Goal: Task Accomplishment & Management: Use online tool/utility

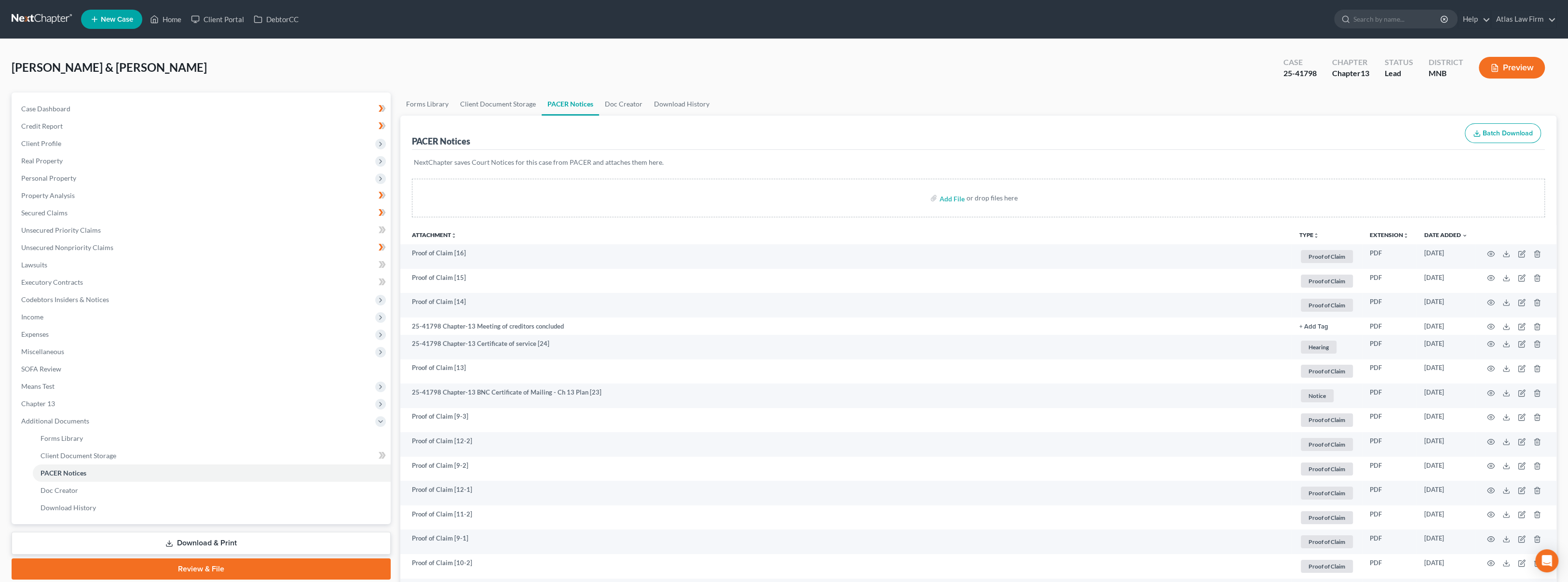
click at [212, 406] on span "Chapter 13" at bounding box center [202, 403] width 377 height 17
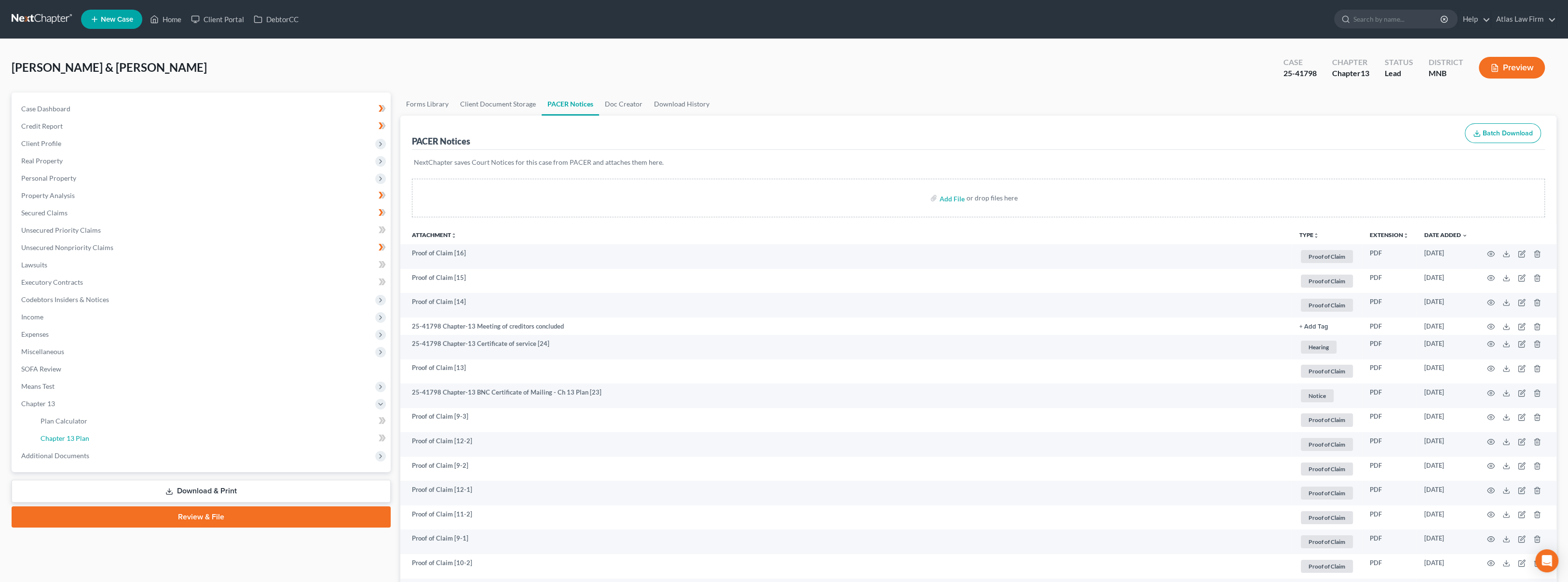
click at [209, 437] on link "Chapter 13 Plan" at bounding box center [211, 438] width 357 height 17
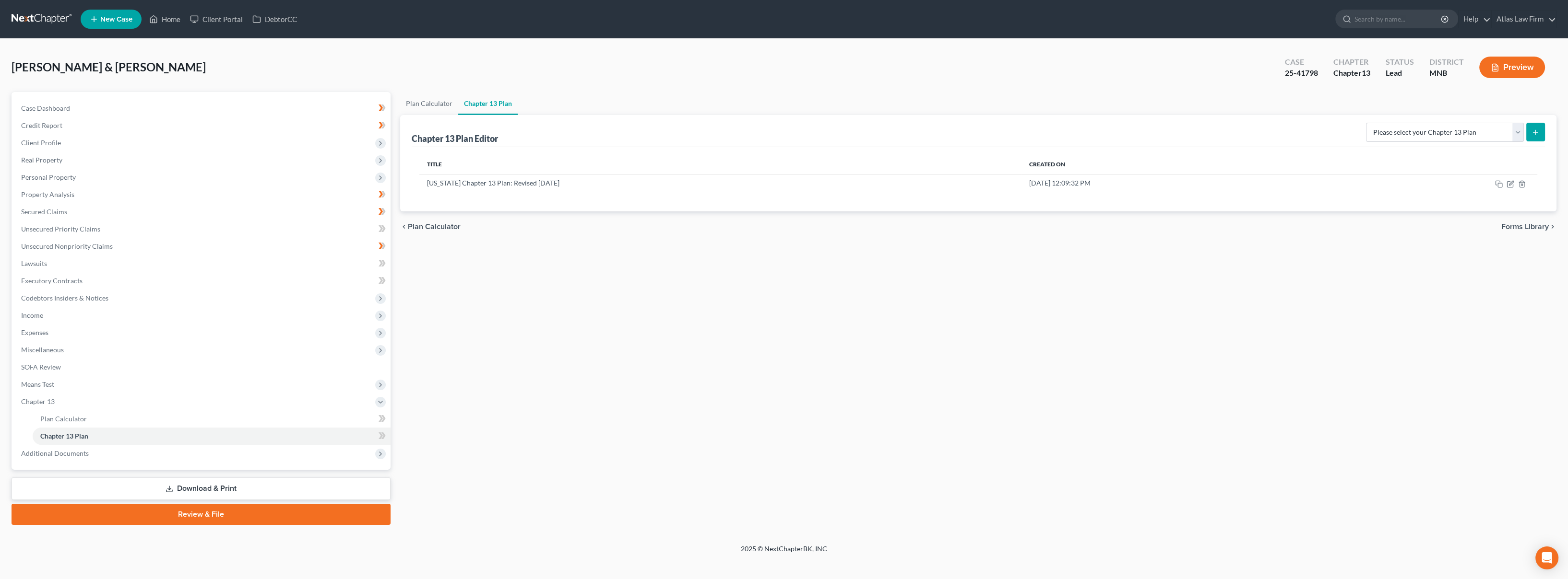
click at [52, 331] on span "Expenses" at bounding box center [202, 332] width 377 height 17
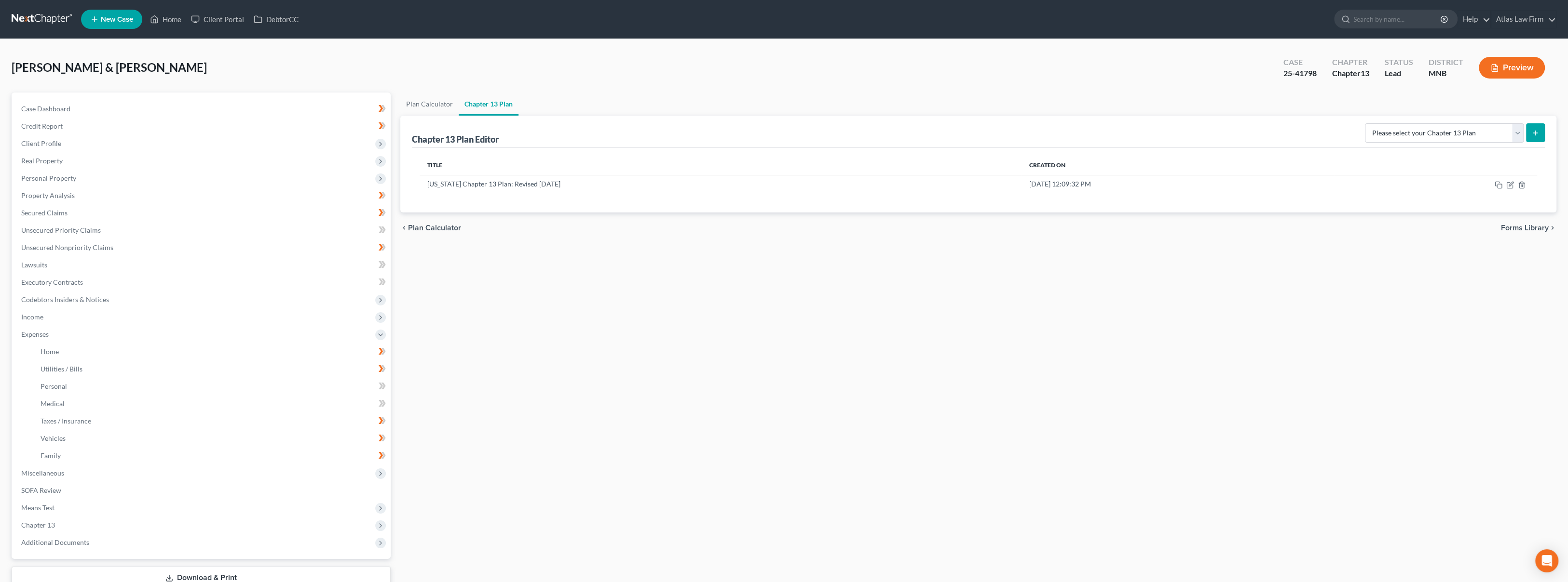
click at [1498, 72] on button "Preview" at bounding box center [1511, 68] width 66 height 22
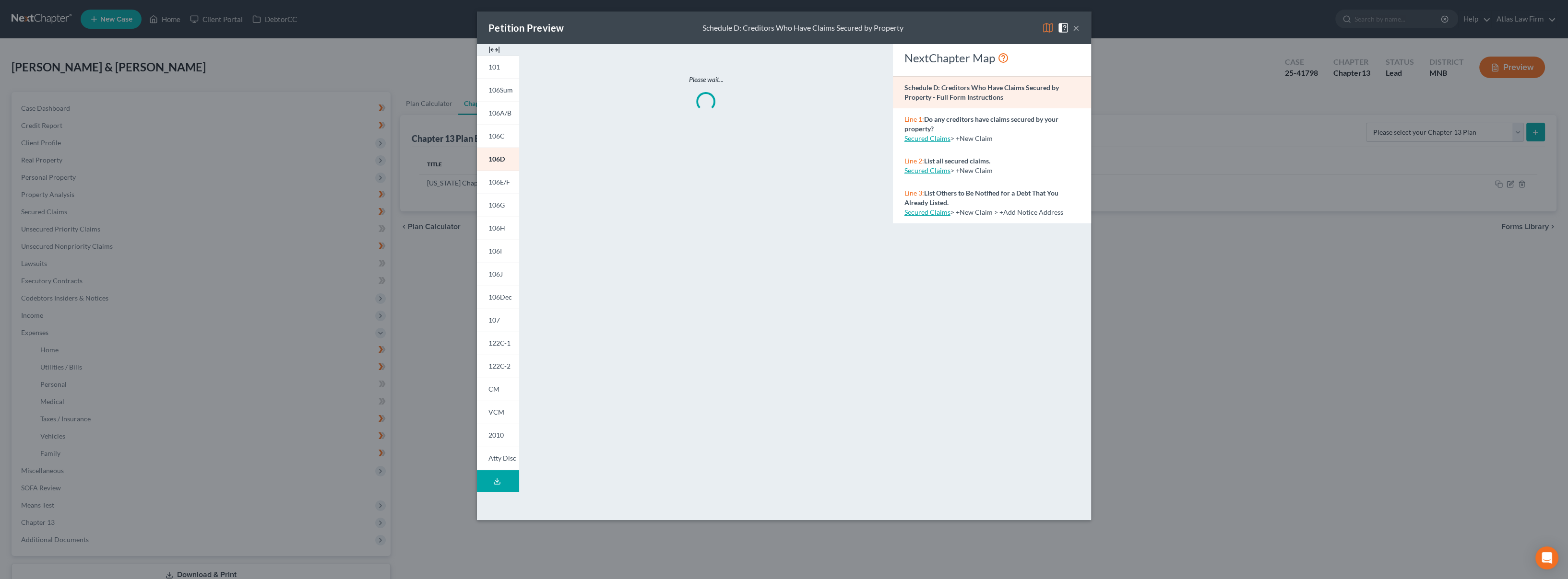
drag, startPoint x: 1050, startPoint y: 25, endPoint x: 1042, endPoint y: 30, distance: 9.4
click at [1050, 26] on img at bounding box center [1048, 28] width 12 height 12
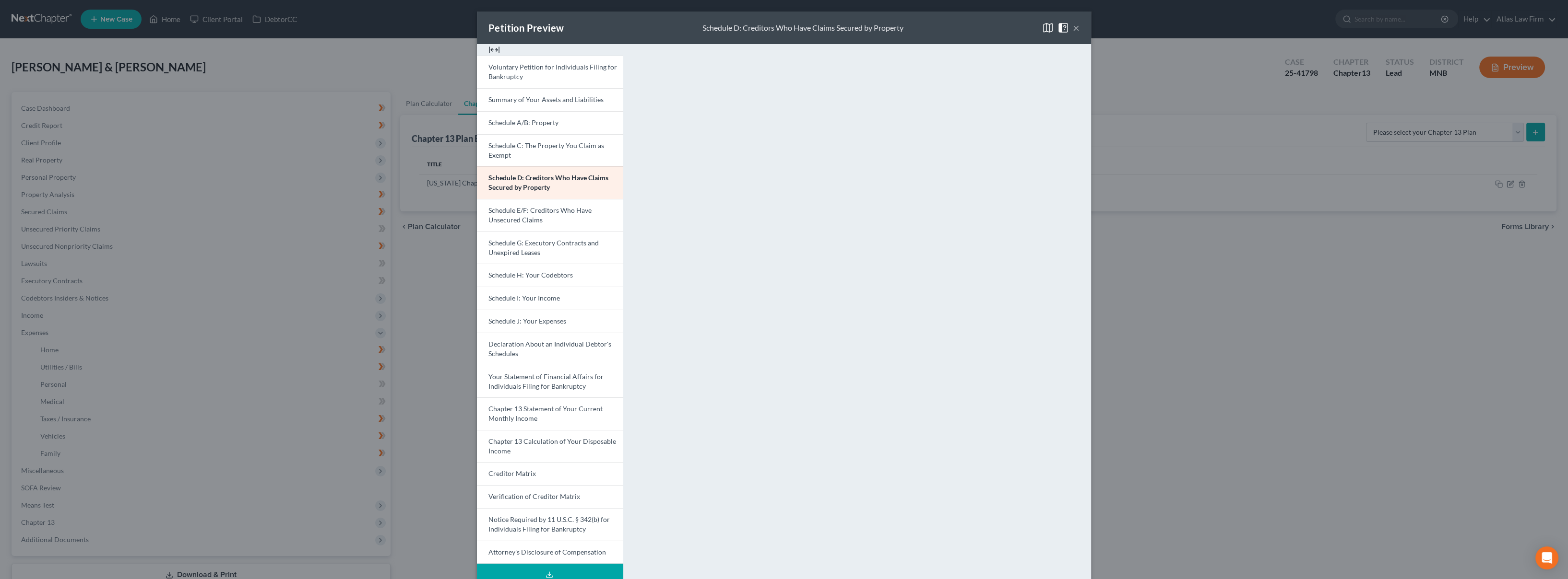
click at [534, 319] on span "Schedule J: Your Expenses" at bounding box center [527, 321] width 77 height 8
click at [1073, 28] on button "×" at bounding box center [1076, 28] width 7 height 12
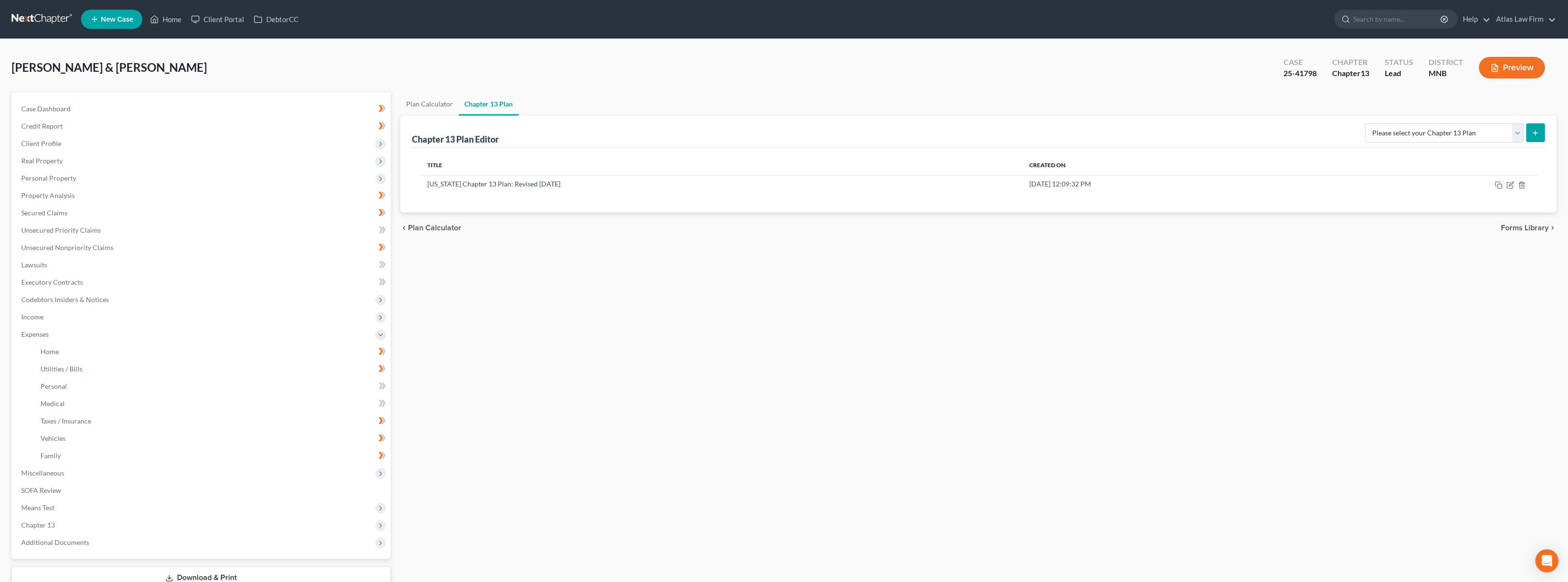
scroll to position [68, 0]
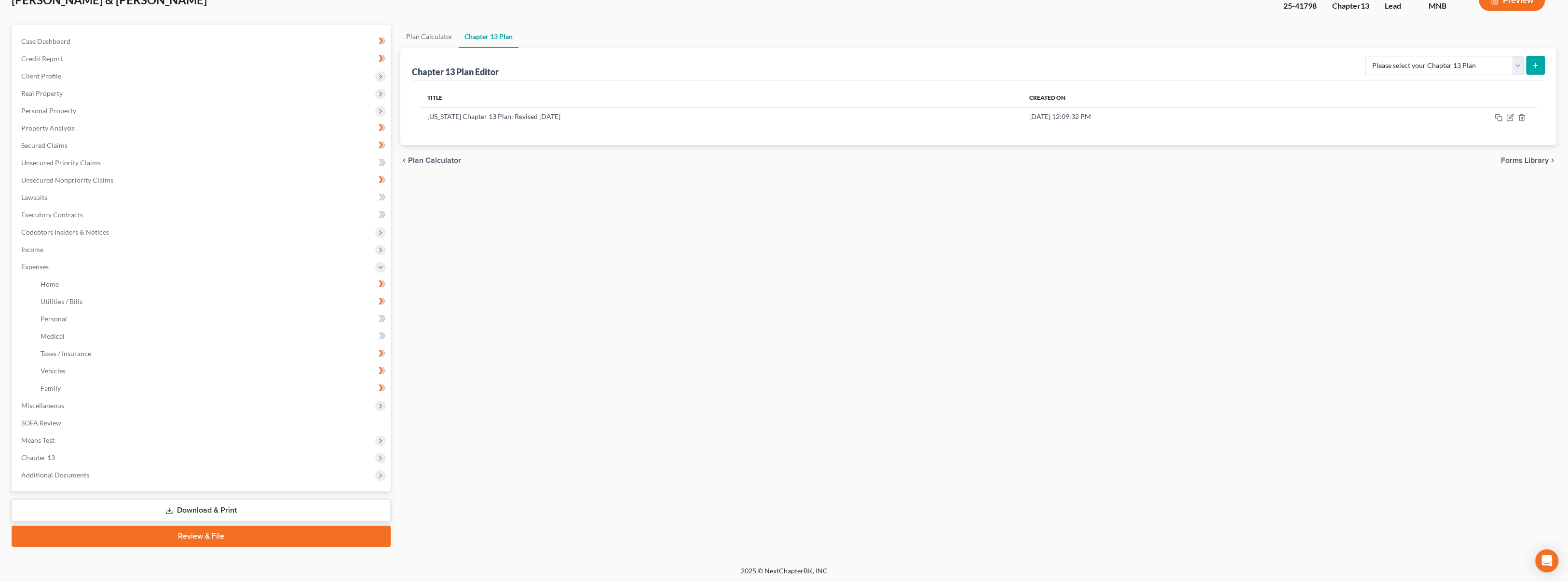
click at [176, 454] on span "Chapter 13" at bounding box center [202, 457] width 377 height 17
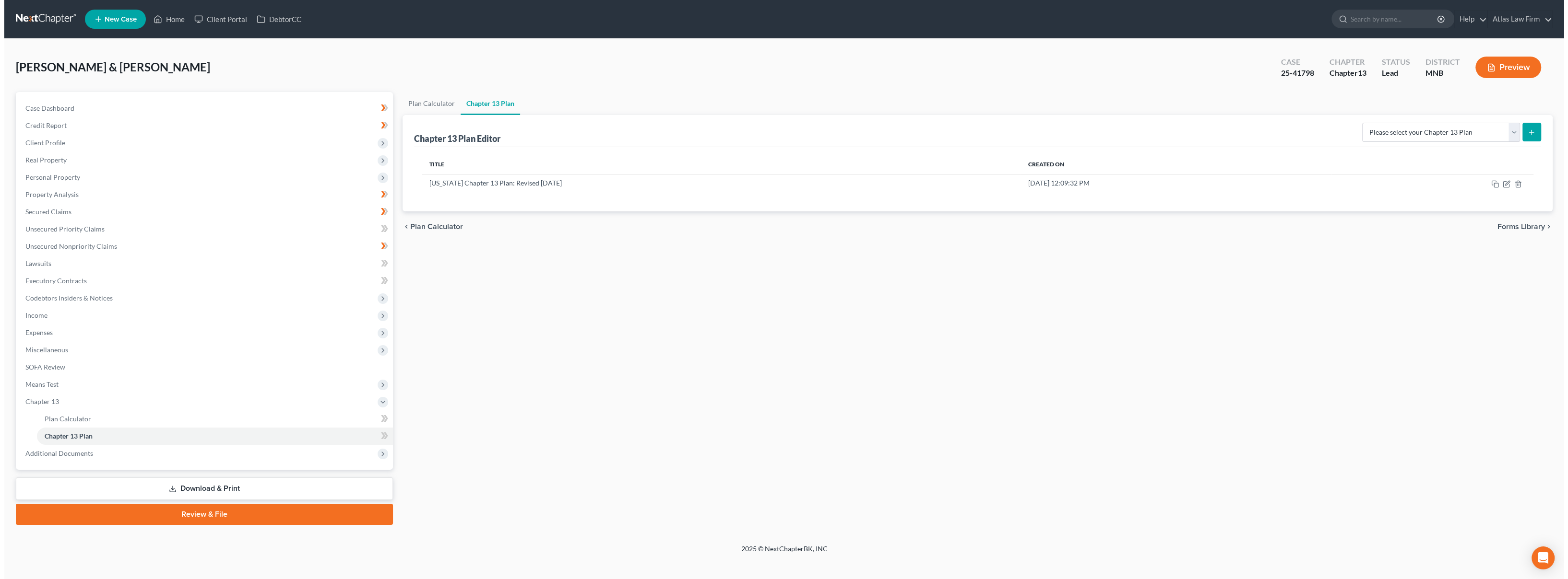
scroll to position [0, 0]
click at [496, 186] on td "[US_STATE] Chapter 13 Plan: Revised [DATE]" at bounding box center [720, 183] width 602 height 18
click at [1512, 183] on icon "button" at bounding box center [1511, 183] width 4 height 4
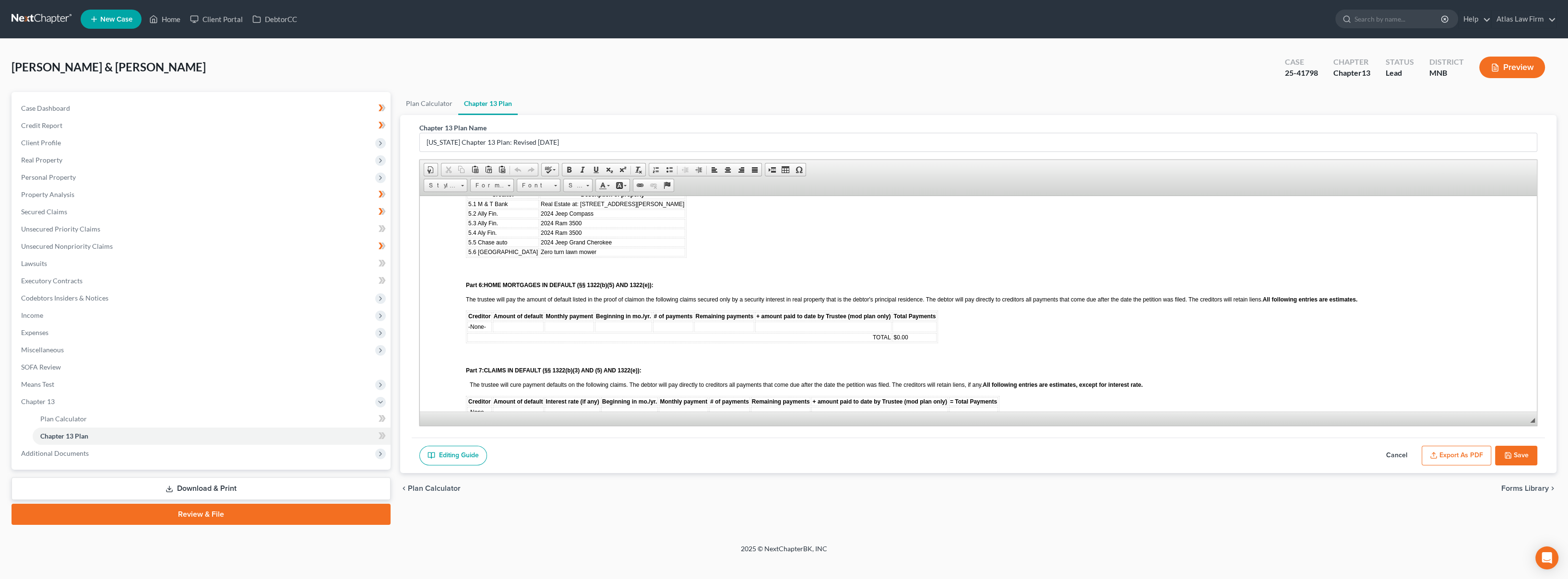
scroll to position [639, 0]
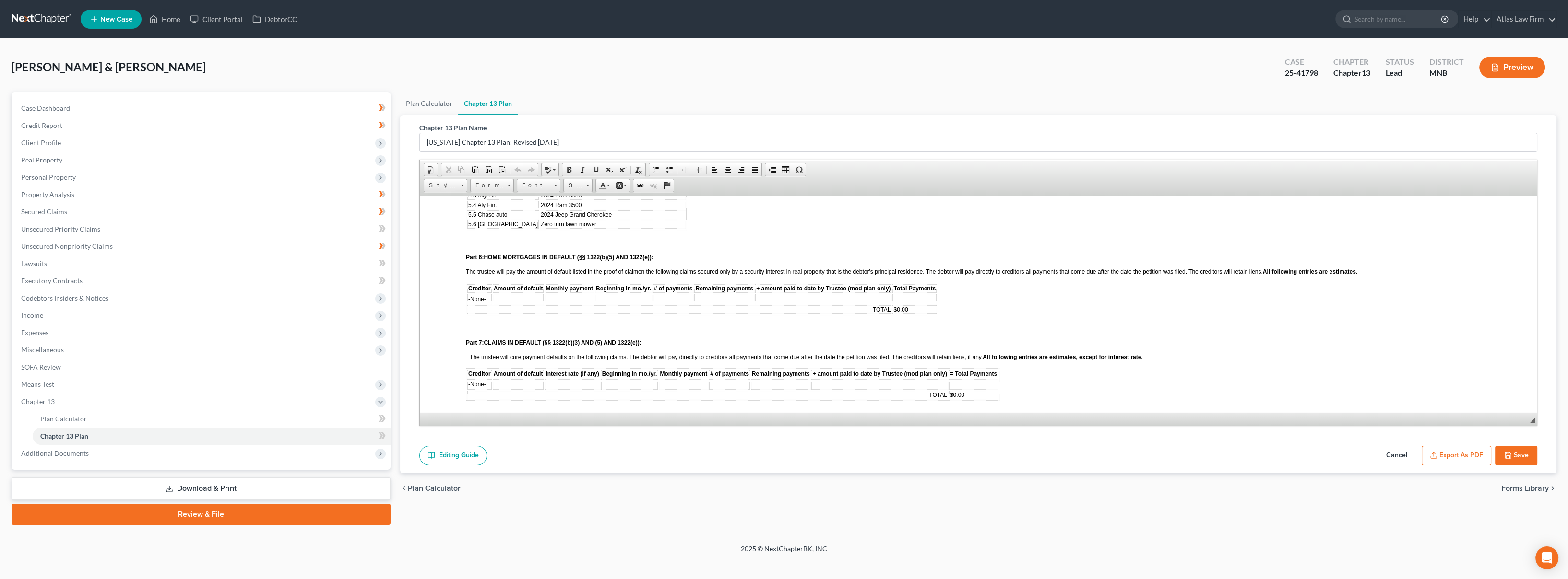
drag, startPoint x: 307, startPoint y: 35, endPoint x: 291, endPoint y: 37, distance: 16.1
click at [307, 35] on nav "Home New Case Client Portal DebtorCC Atlas Law Firm [EMAIL_ADDRESS][DOMAIN_NAME…" at bounding box center [784, 19] width 1568 height 39
